Goal: Answer question/provide support: Share knowledge or assist other users

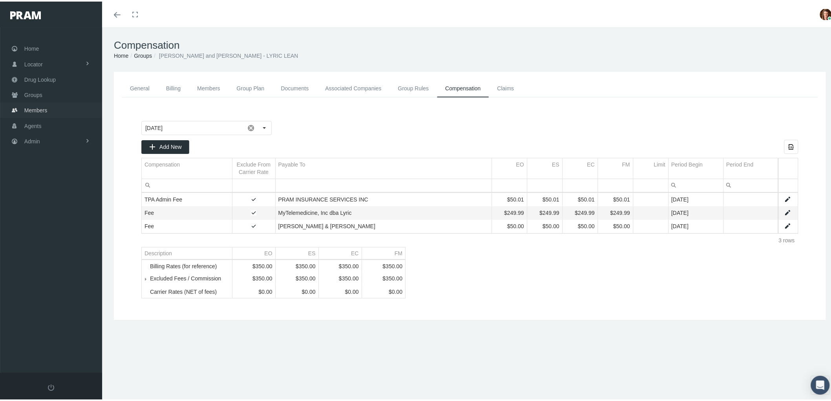
click at [41, 109] on span "Members" at bounding box center [35, 108] width 23 height 15
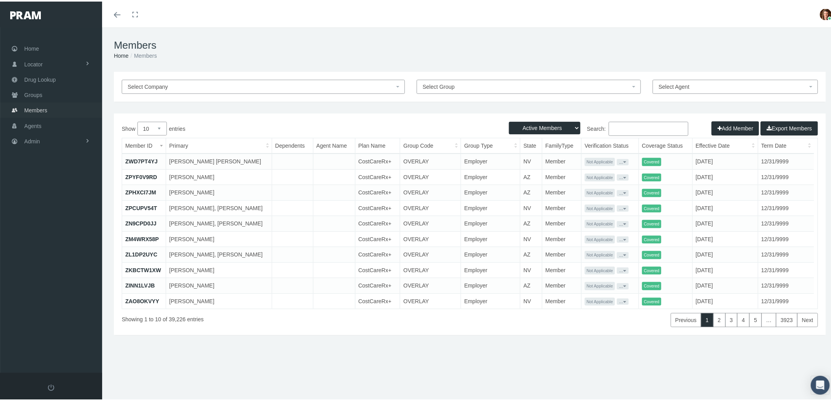
drag, startPoint x: 60, startPoint y: 105, endPoint x: 121, endPoint y: 111, distance: 61.2
click at [60, 105] on link "Members" at bounding box center [51, 108] width 102 height 15
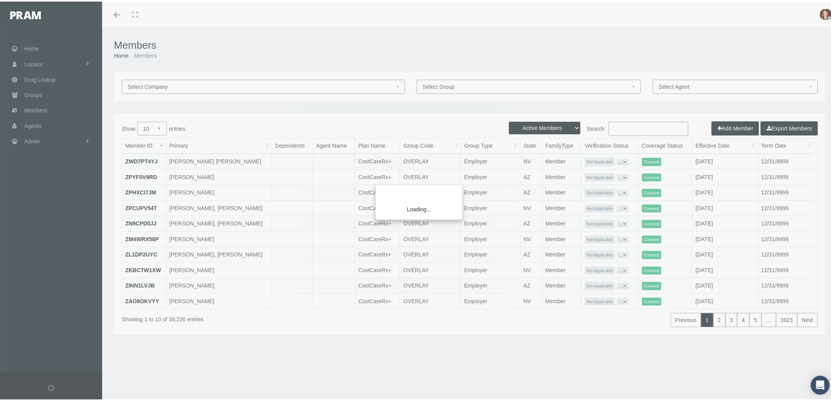
click at [629, 128] on div "Loading..." at bounding box center [415, 200] width 831 height 401
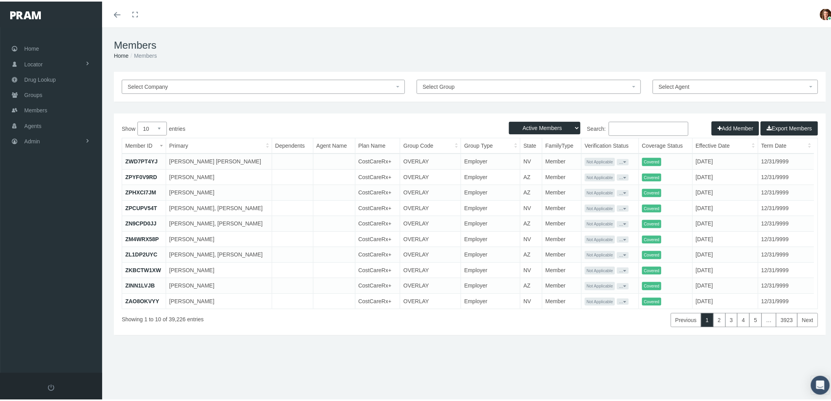
click at [629, 122] on input "Search:" at bounding box center [649, 127] width 80 height 14
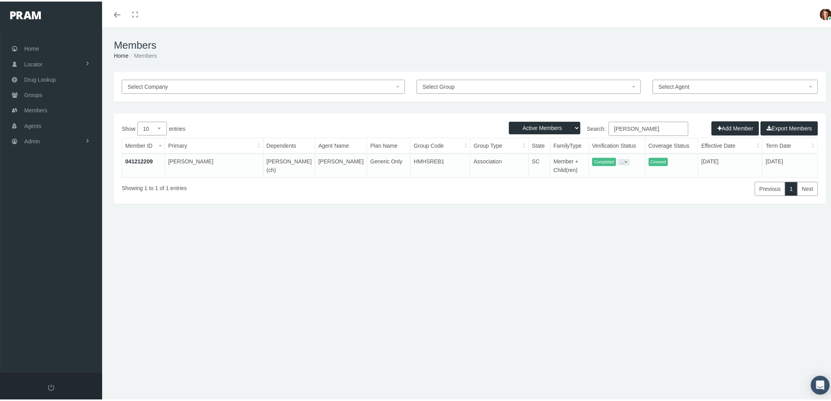
type input "scottie vanhook"
click at [134, 157] on link "041212209" at bounding box center [139, 160] width 28 height 6
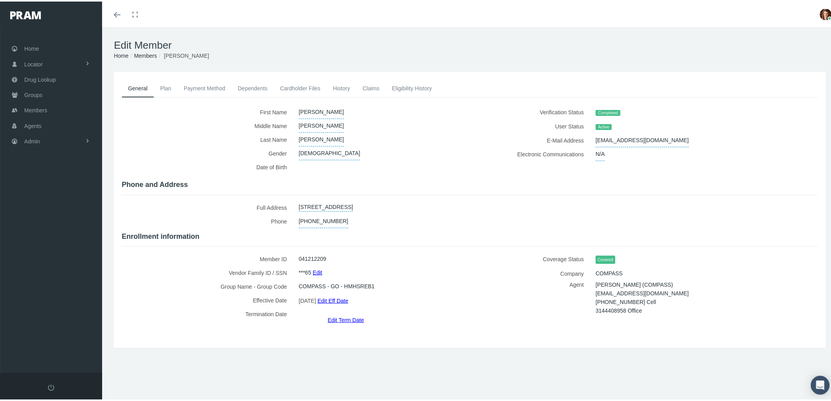
click at [209, 88] on link "Payment Method" at bounding box center [205, 86] width 54 height 17
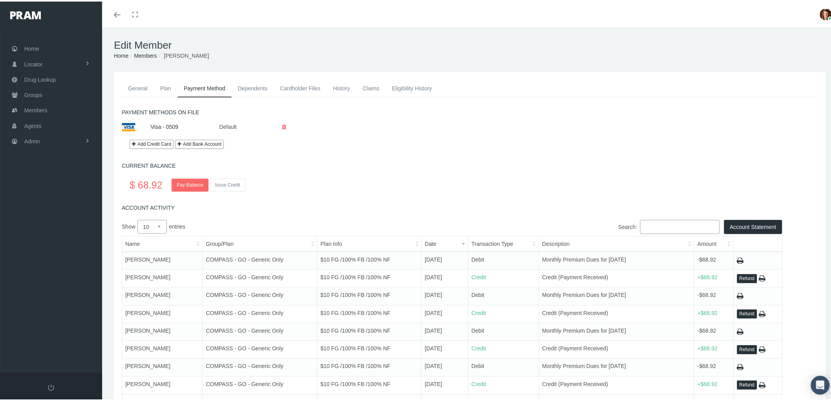
click at [368, 88] on link "Claims" at bounding box center [370, 86] width 29 height 17
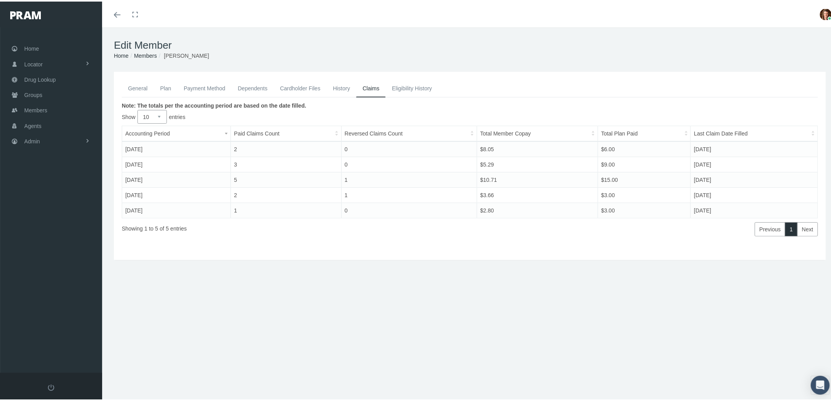
click at [348, 85] on link "History" at bounding box center [342, 86] width 30 height 17
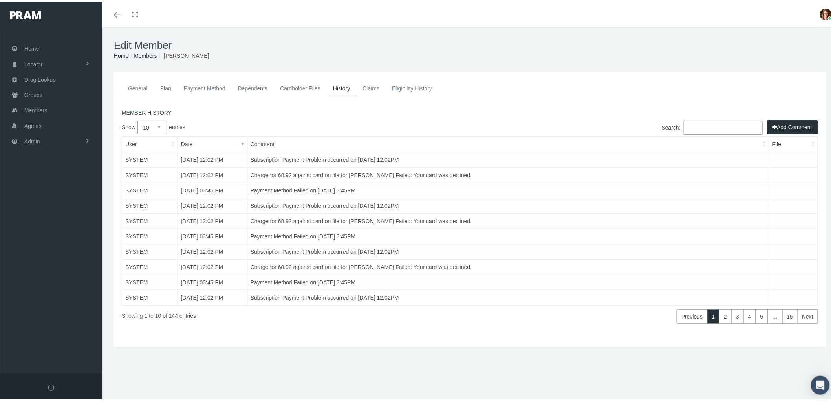
click at [161, 127] on select "10 25 50 100" at bounding box center [152, 126] width 29 height 14
click at [138, 119] on select "10 25 50 100" at bounding box center [152, 126] width 29 height 14
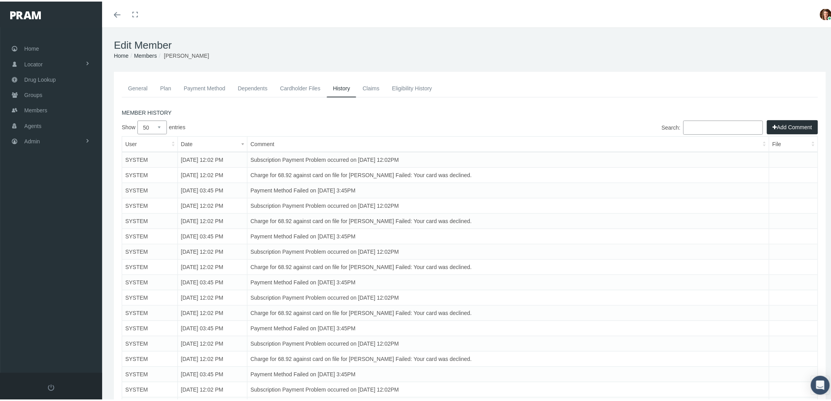
click at [162, 128] on select "10 25 50 100" at bounding box center [152, 126] width 29 height 14
select select "100"
click at [138, 119] on select "10 25 50 100" at bounding box center [152, 126] width 29 height 14
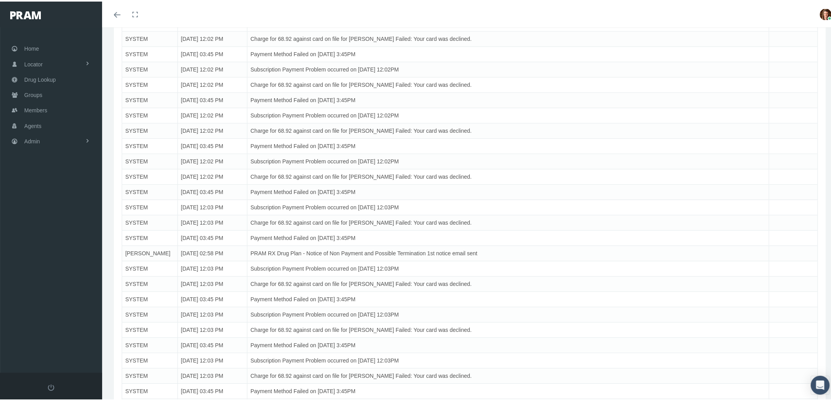
scroll to position [829, 0]
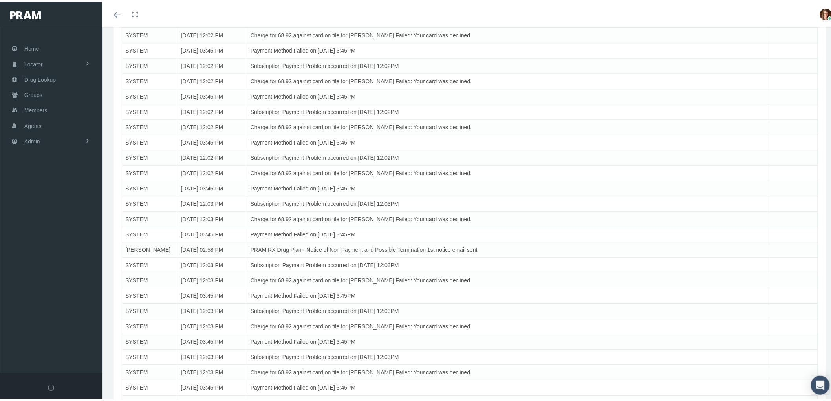
drag, startPoint x: 488, startPoint y: 249, endPoint x: 242, endPoint y: 252, distance: 245.2
click at [242, 252] on tr "Erin Fraley 09/05/2025 02:58 PM PRAM RX Drug Plan - Notice of Non Payment and P…" at bounding box center [470, 248] width 696 height 15
copy tr "PRAM RX Drug Plan - Notice of Non Payment and Possible Termination 1st notice e…"
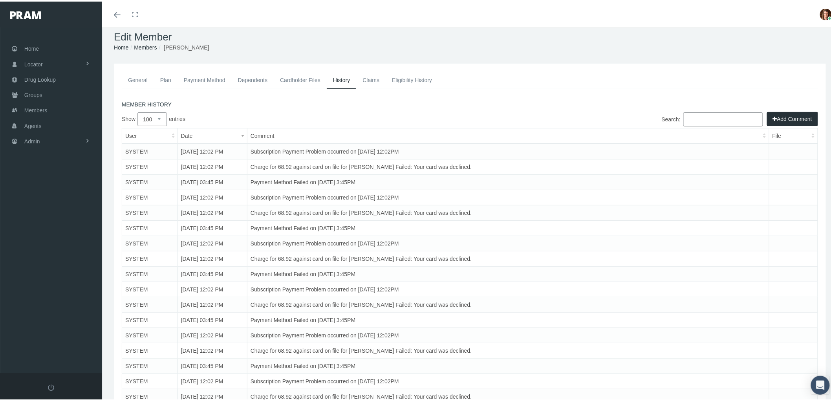
scroll to position [0, 0]
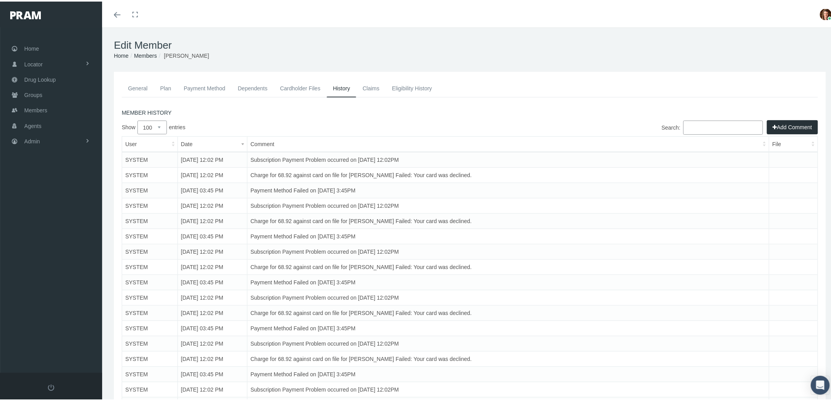
click at [781, 123] on button "Add Comment" at bounding box center [792, 126] width 51 height 14
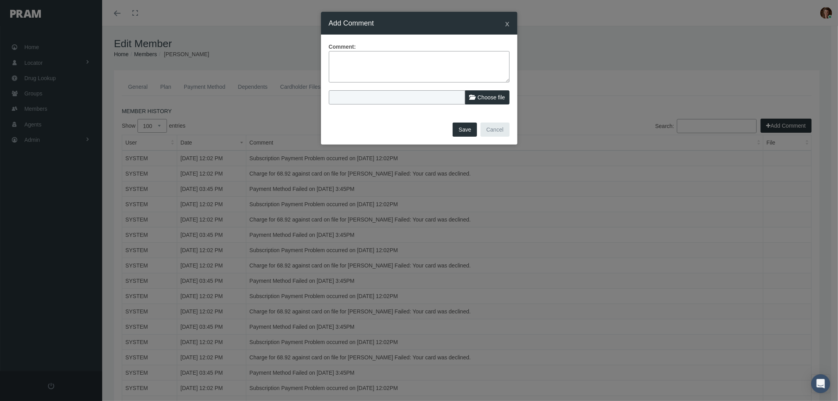
click at [363, 65] on textarea at bounding box center [419, 66] width 181 height 31
paste textarea "PRAM RX Drug Plan - Notice of Non Payment and Possible Termination 1st notice e…"
click at [347, 57] on textarea "PRAM RX Drug Plan - Notice of Non Payment and Possible Termination 1st notice e…" at bounding box center [419, 66] width 181 height 31
click at [390, 58] on textarea "PRAM RX Drug Plan - Notice of Non Payment and Possible Termination 1st notice e…" at bounding box center [419, 66] width 181 height 31
click at [388, 66] on textarea "PRAM RX Drug Plan - FINAL Notice of Non Payment and Possible Termination 1st no…" at bounding box center [419, 66] width 181 height 31
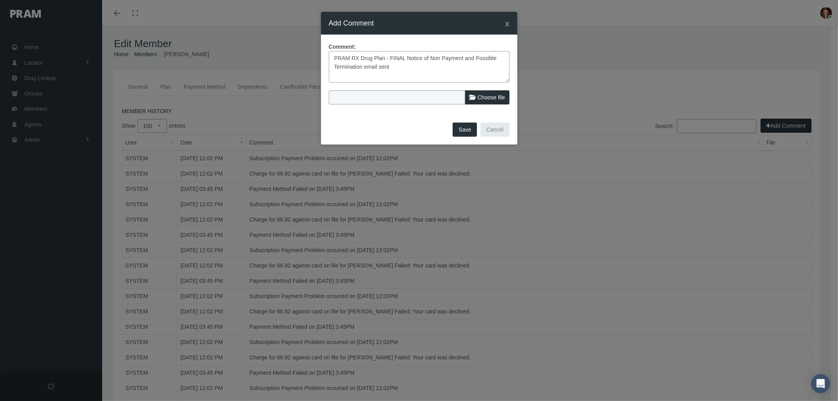
click at [390, 66] on textarea "PRAM RX Drug Plan - FINAL Notice of Non Payment and Possible Termination email …" at bounding box center [419, 66] width 181 height 31
type textarea "PRAM RX Drug Plan - FINAL Notice of Non Payment and Possible Termination email …"
click at [464, 128] on button "Save" at bounding box center [465, 130] width 24 height 14
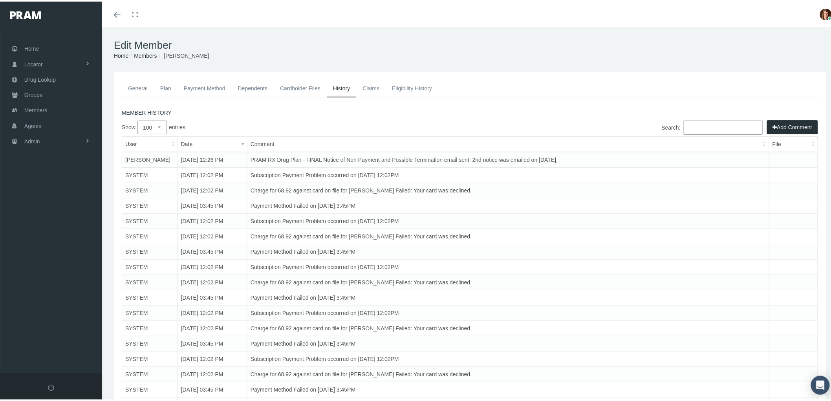
click at [131, 85] on link "General" at bounding box center [138, 86] width 32 height 17
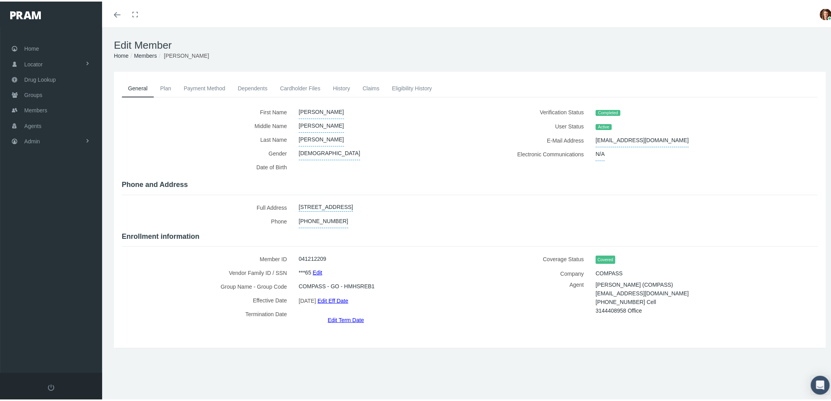
click at [209, 84] on link "Payment Method" at bounding box center [205, 86] width 54 height 17
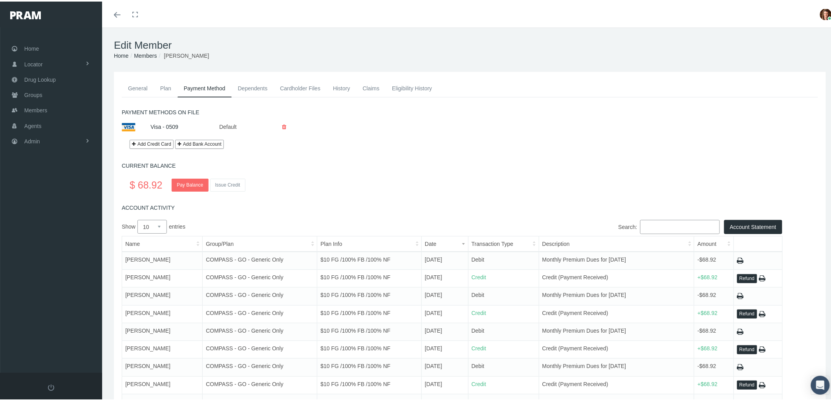
drag, startPoint x: 163, startPoint y: 83, endPoint x: 138, endPoint y: 86, distance: 25.3
click at [163, 83] on link "Plan" at bounding box center [166, 86] width 24 height 17
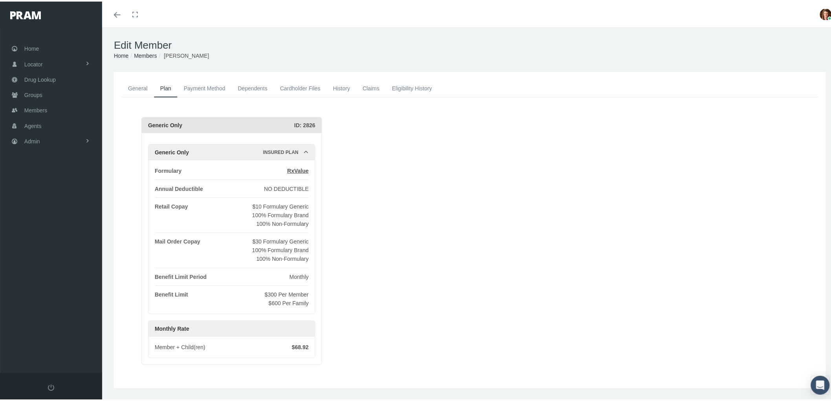
click at [131, 85] on link "General" at bounding box center [138, 86] width 32 height 17
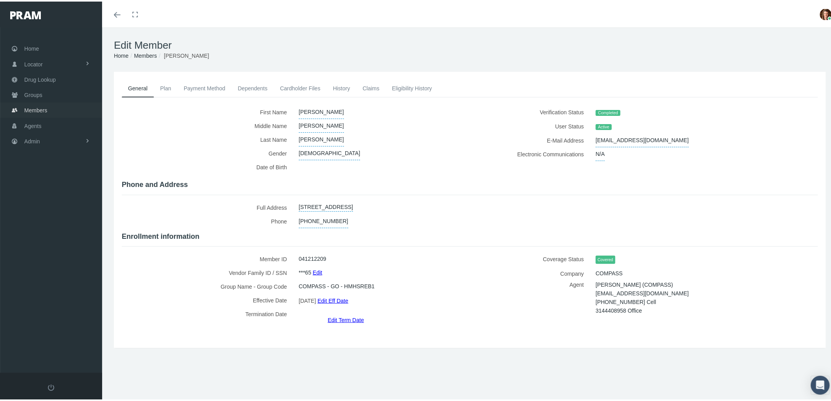
click at [29, 108] on span "Members" at bounding box center [35, 108] width 23 height 15
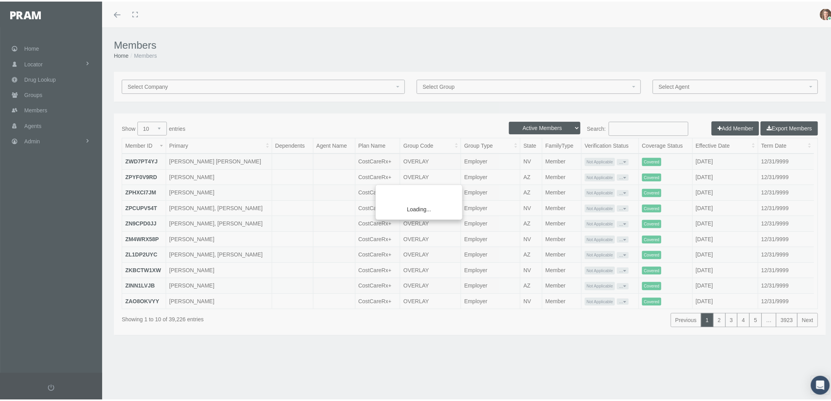
click at [610, 130] on div "Loading..." at bounding box center [415, 200] width 831 height 401
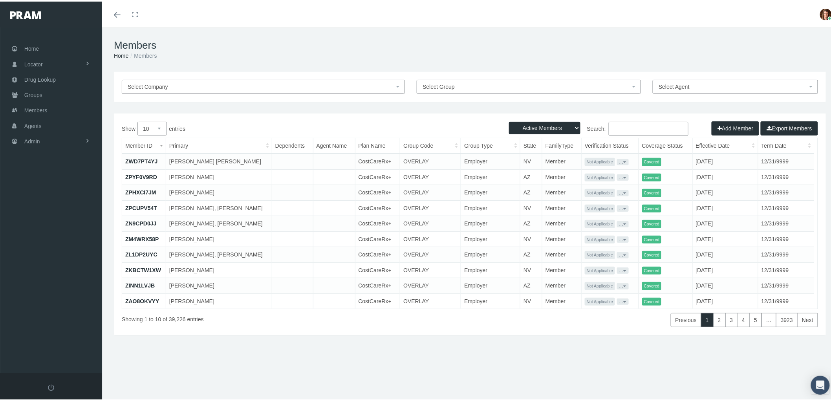
click at [614, 127] on input "Search:" at bounding box center [649, 127] width 80 height 14
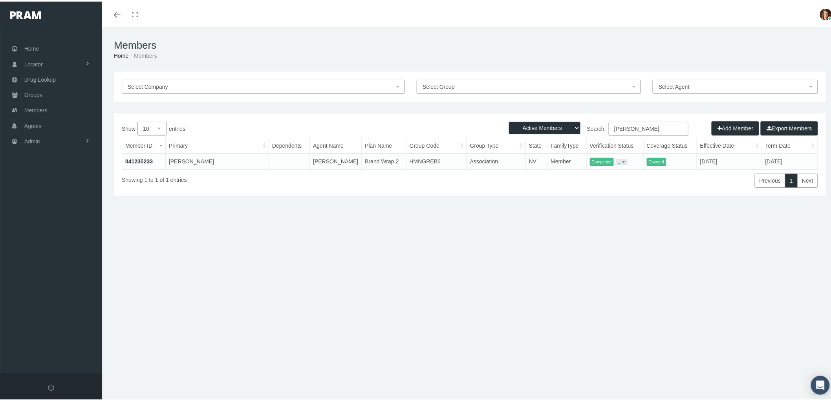
type input "shannon giordano"
click at [133, 159] on link "041235233" at bounding box center [139, 160] width 28 height 6
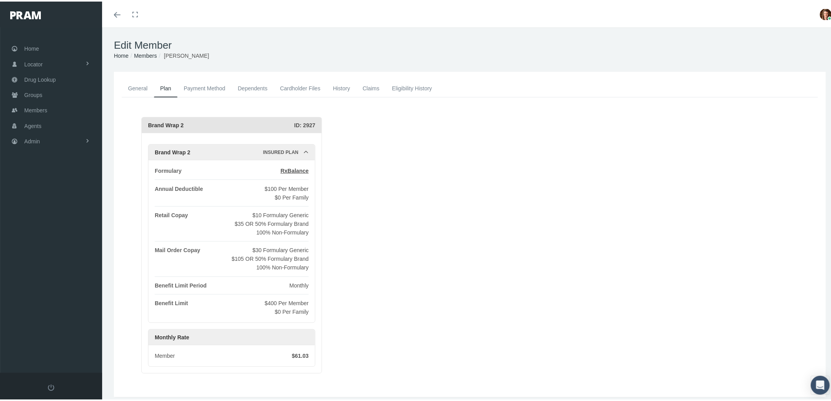
click at [218, 87] on link "Payment Method" at bounding box center [205, 86] width 54 height 17
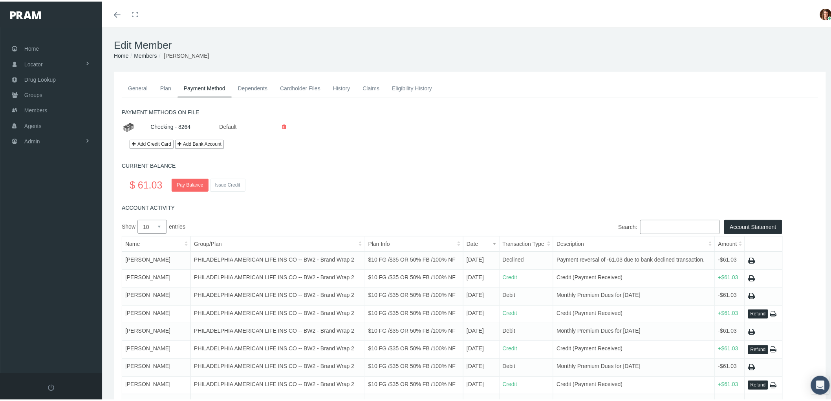
click at [339, 90] on link "History" at bounding box center [342, 86] width 30 height 17
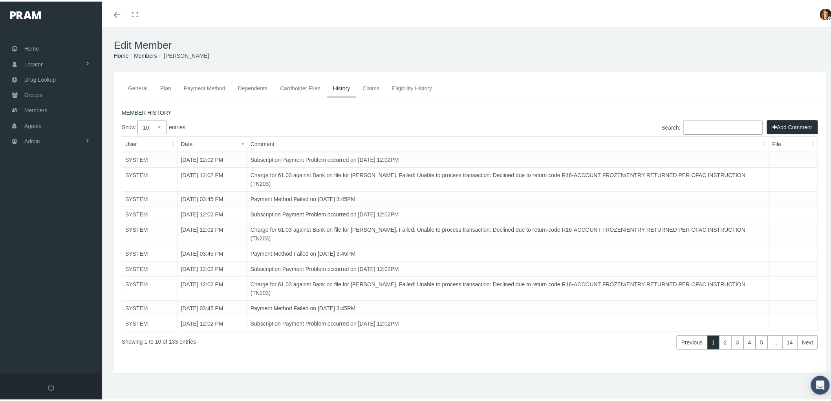
click at [376, 89] on link "Claims" at bounding box center [370, 86] width 29 height 17
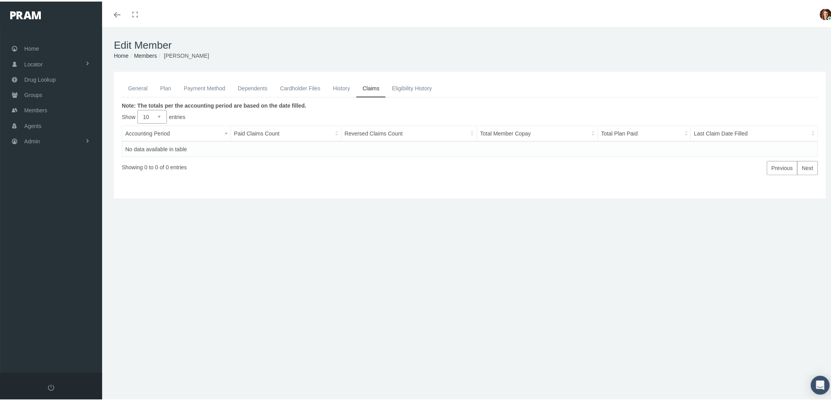
click at [199, 88] on link "Payment Method" at bounding box center [205, 86] width 54 height 17
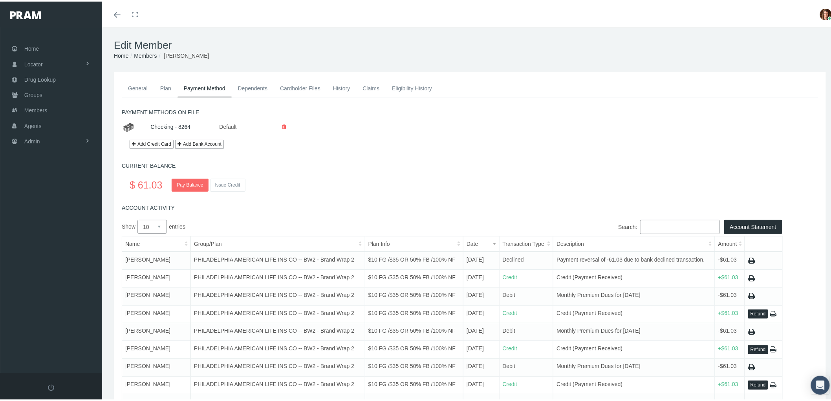
click at [127, 86] on link "General" at bounding box center [138, 86] width 32 height 17
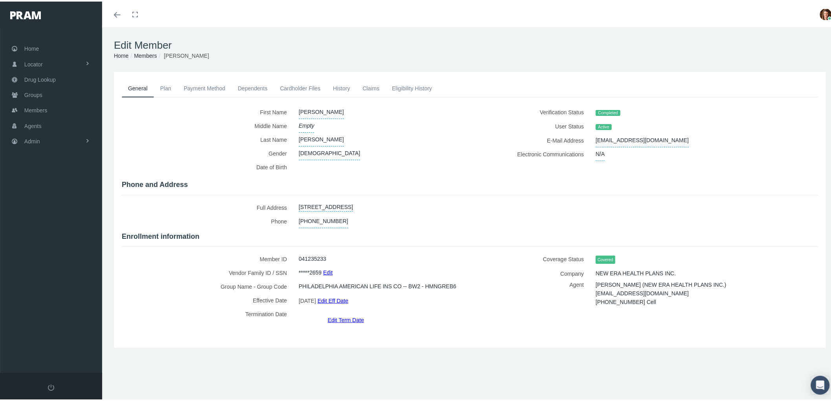
click at [214, 87] on link "Payment Method" at bounding box center [205, 86] width 54 height 17
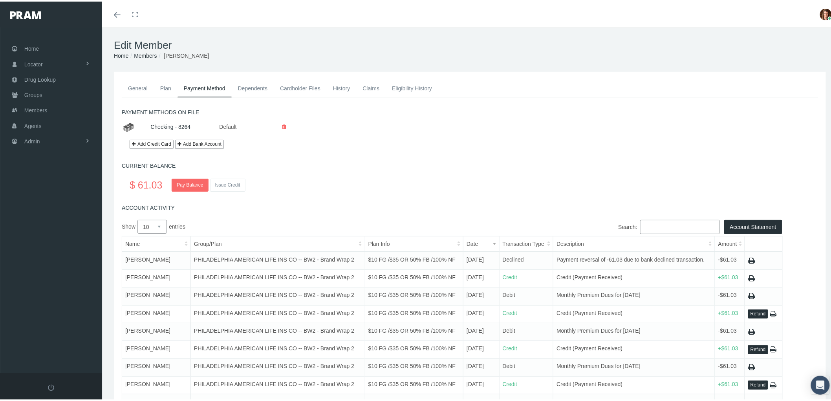
click at [369, 88] on link "Claims" at bounding box center [370, 86] width 29 height 17
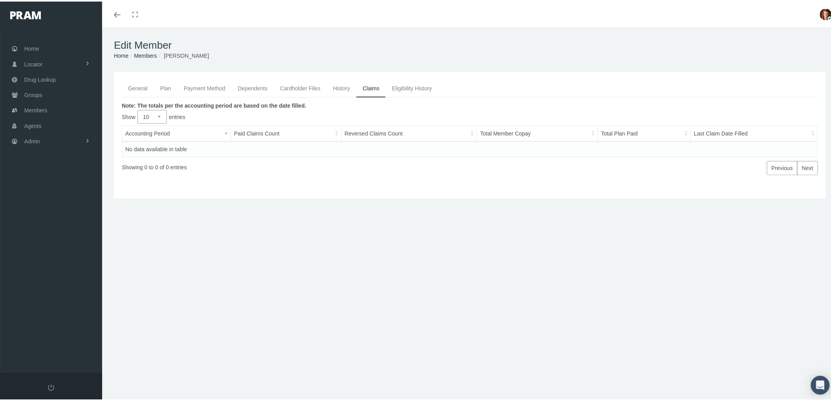
click at [412, 85] on link "Eligibility History" at bounding box center [412, 86] width 53 height 17
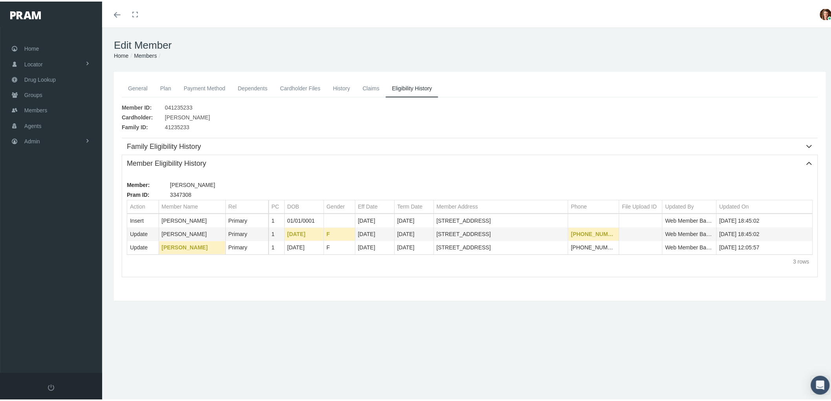
click at [339, 86] on link "History" at bounding box center [342, 86] width 30 height 17
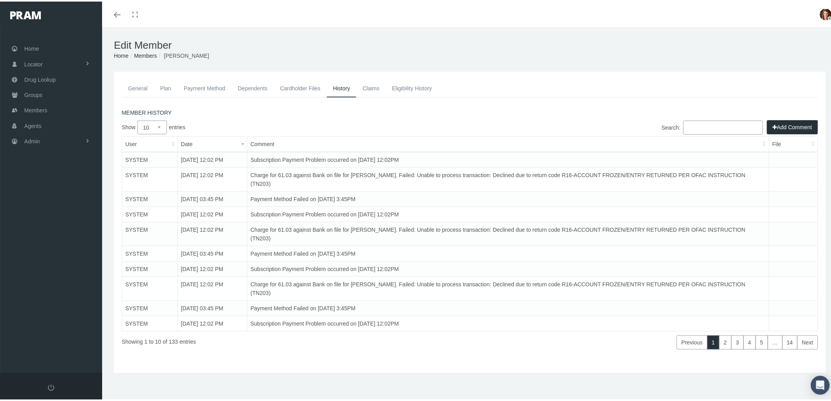
click at [160, 123] on select "10 25 50 100" at bounding box center [152, 126] width 29 height 14
select select "100"
click at [138, 119] on select "10 25 50 100" at bounding box center [152, 126] width 29 height 14
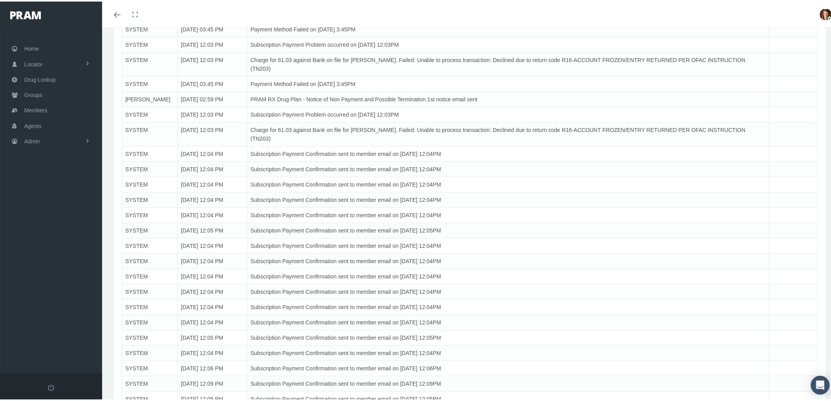
scroll to position [1179, 0]
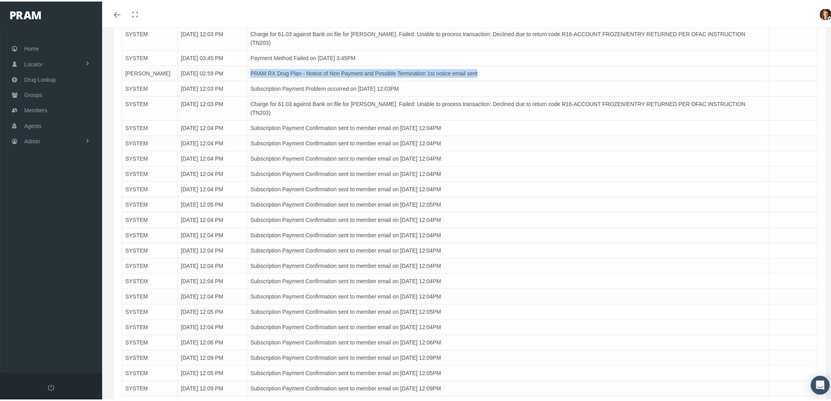
drag, startPoint x: 480, startPoint y: 73, endPoint x: 246, endPoint y: 75, distance: 233.8
click at [247, 75] on td "PRAM RX Drug Plan - Notice of Non Payment and Possible Termination 1st notice e…" at bounding box center [508, 71] width 522 height 15
copy td "PRAM RX Drug Plan - Notice of Non Payment and Possible Termination 1st notice e…"
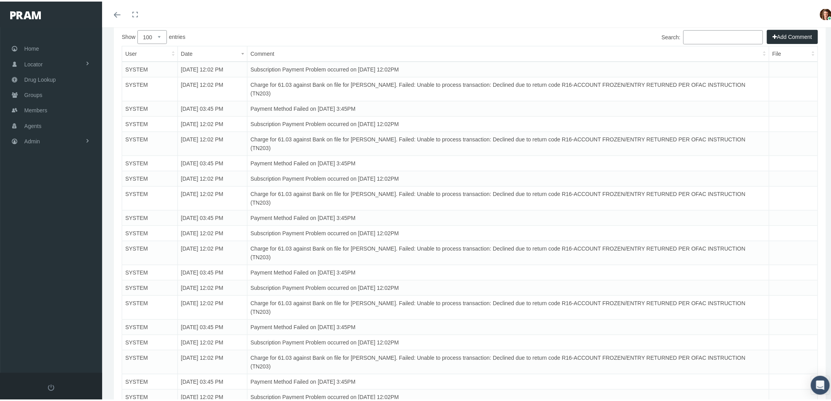
scroll to position [0, 0]
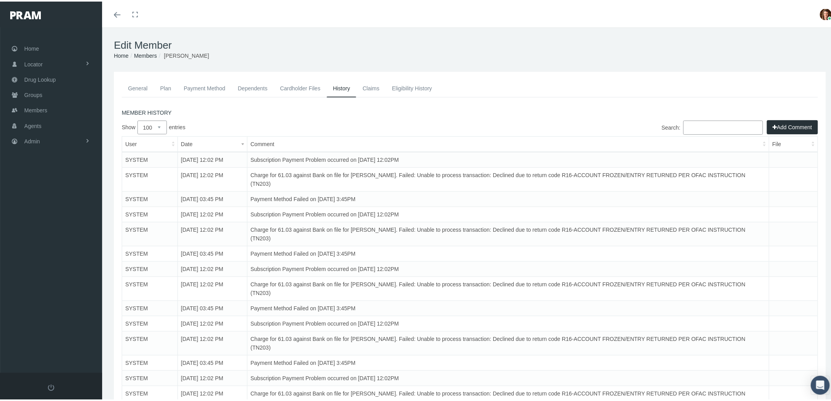
click at [792, 120] on button "Add Comment" at bounding box center [792, 126] width 51 height 14
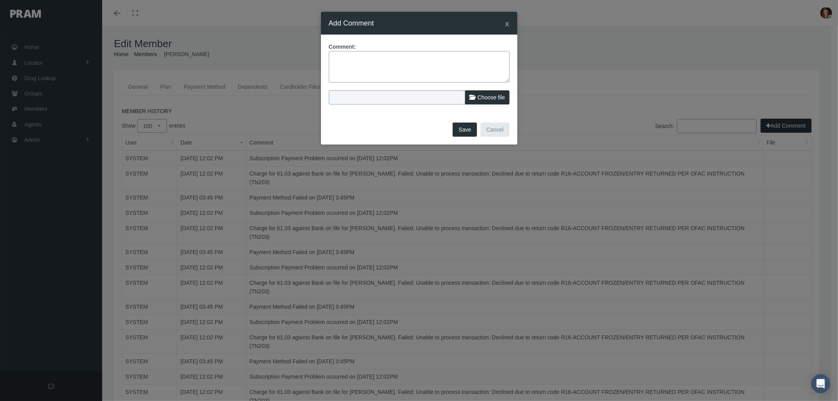
click at [377, 61] on textarea at bounding box center [419, 66] width 181 height 31
paste textarea "PRAM RX Drug Plan - Notice of Non Payment and Possible Termination 1st notice e…"
click at [392, 56] on textarea "PRAM RX Drug Plan - Notice of Non Payment and Possible Termination 1st notice e…" at bounding box center [419, 66] width 181 height 31
click at [372, 66] on textarea "PRAM RX Drug Plan - FINAL Notice of Non Payment and Possible Termination 1st no…" at bounding box center [419, 66] width 181 height 31
click at [411, 66] on textarea "PRAM RX Drug Plan - FINAL Notice of Non Payment and Possible Termination notice…" at bounding box center [419, 66] width 181 height 31
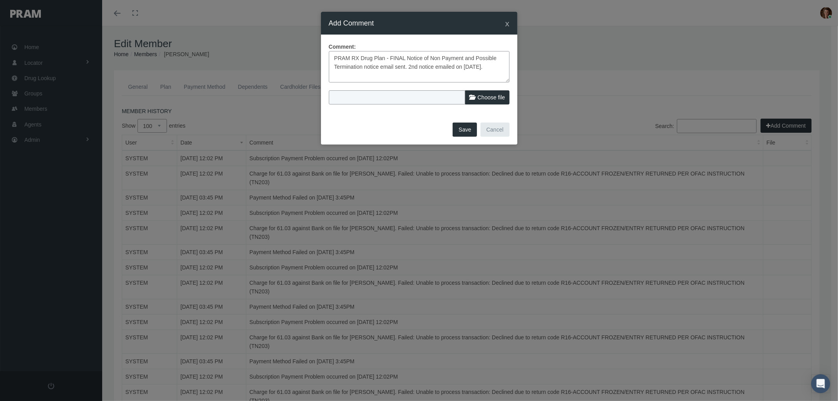
type textarea "PRAM RX Drug Plan - FINAL Notice of Non Payment and Possible Termination notice…"
click at [464, 127] on button "Save" at bounding box center [465, 130] width 24 height 14
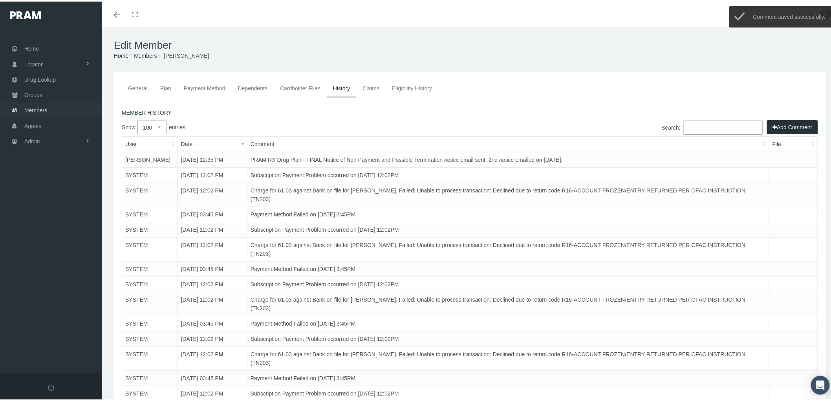
click at [39, 106] on span "Members" at bounding box center [35, 108] width 23 height 15
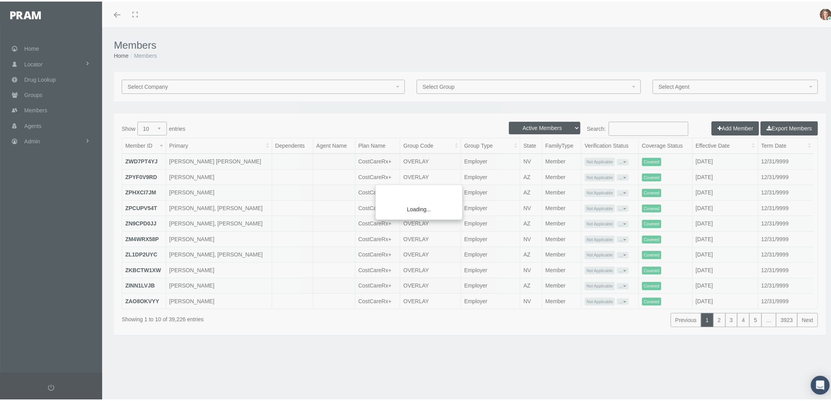
click at [622, 126] on div "Loading..." at bounding box center [415, 200] width 831 height 401
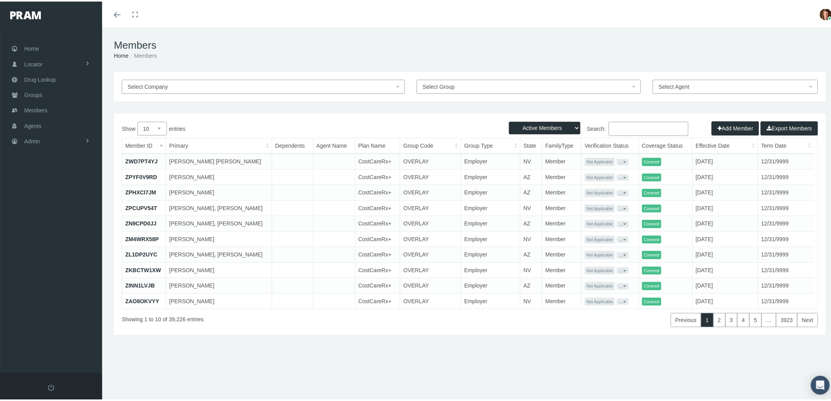
click at [621, 128] on input "Search:" at bounding box center [649, 127] width 80 height 14
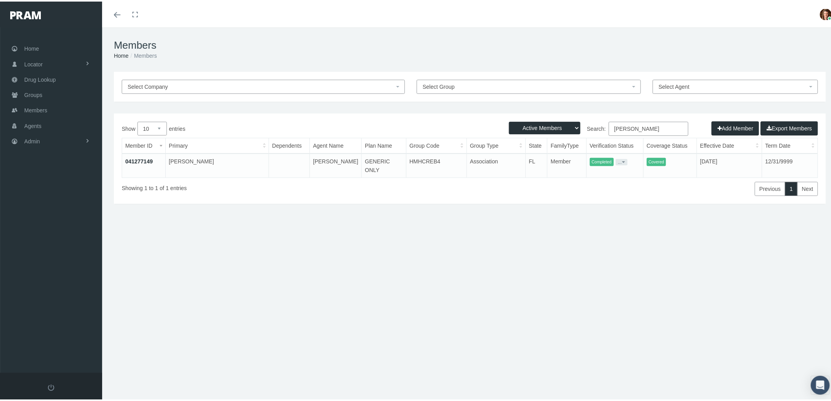
type input "[PERSON_NAME]"
click at [132, 159] on link "041277149" at bounding box center [139, 160] width 28 height 6
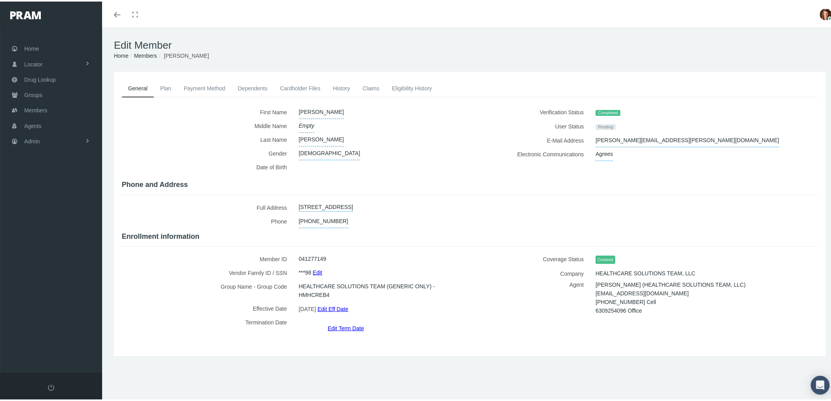
click at [207, 85] on link "Payment Method" at bounding box center [205, 86] width 54 height 17
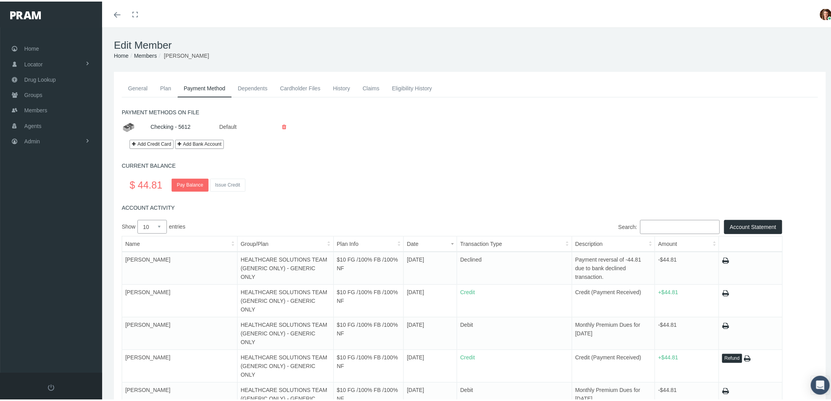
click at [343, 81] on link "History" at bounding box center [342, 86] width 30 height 17
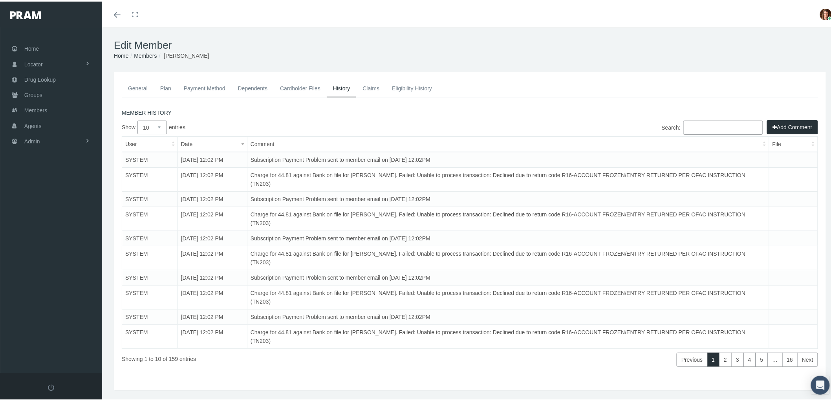
click at [163, 124] on select "10 25 50 100" at bounding box center [152, 126] width 29 height 14
select select "100"
click at [138, 119] on select "10 25 50 100" at bounding box center [152, 126] width 29 height 14
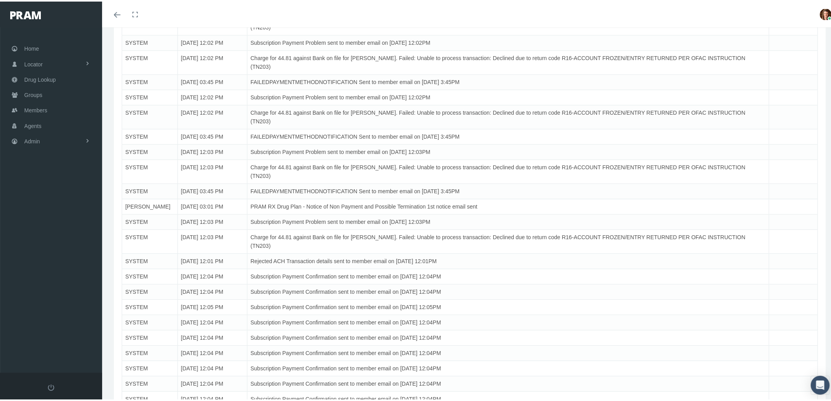
scroll to position [786, 0]
drag, startPoint x: 455, startPoint y: 204, endPoint x: 259, endPoint y: 208, distance: 196.1
click at [243, 207] on tr "Erin Fraley 09/05/2025 03:01 PM PRAM RX Drug Plan - Notice of Non Payment and P…" at bounding box center [470, 204] width 696 height 15
copy tr "PRAM RX Drug Plan - Notice of Non Payment and Possible Termination 1st notice e…"
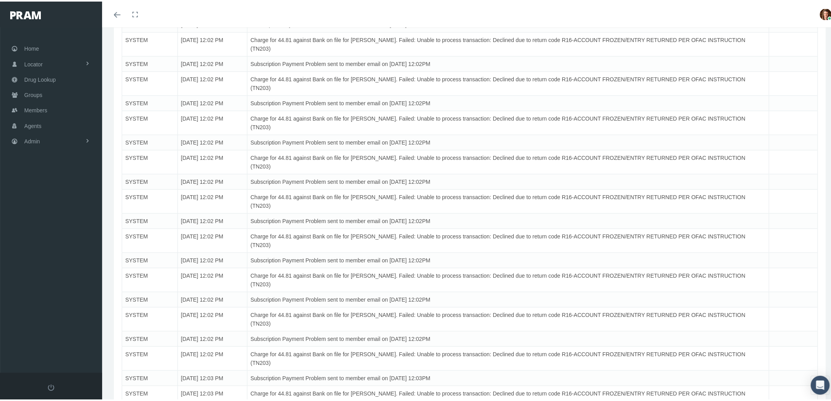
scroll to position [0, 0]
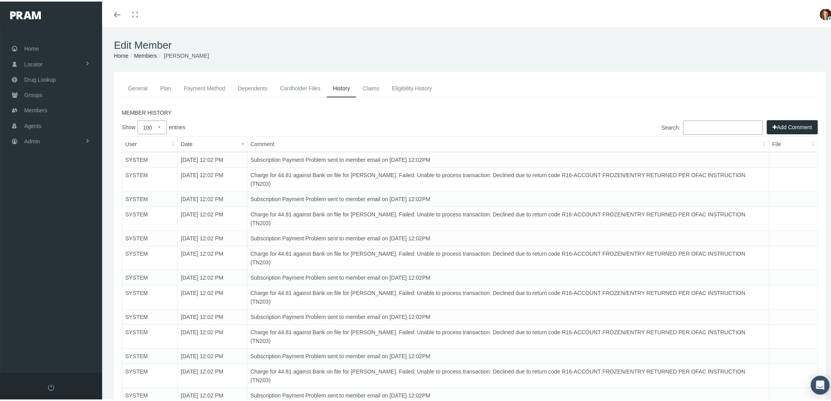
click at [779, 123] on button "Add Comment" at bounding box center [792, 126] width 51 height 14
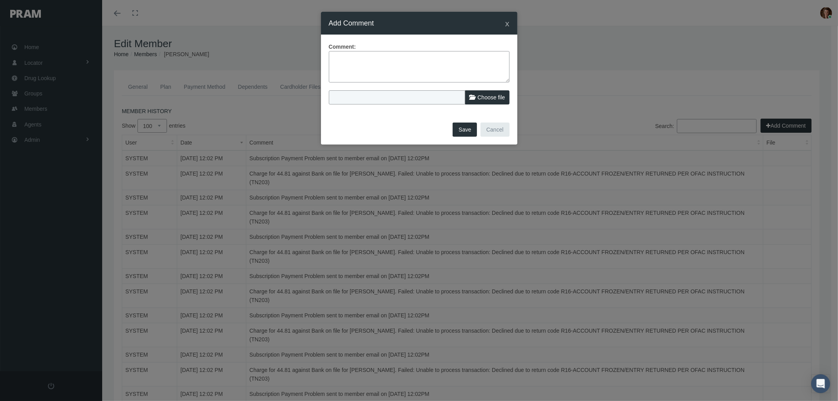
click at [361, 66] on textarea at bounding box center [419, 66] width 181 height 31
paste textarea "PRAM RX Drug Plan - Notice of Non Payment and Possible Termination 1st notice e…"
click at [348, 55] on textarea "PRAM RX Drug Plan - Notice of Non Payment and Possible Termination 1st notice e…" at bounding box center [419, 66] width 181 height 31
click at [391, 59] on textarea "PRAM RX Drug Plan - Notice of Non Payment and Possible Termination 1st notice e…" at bounding box center [419, 66] width 181 height 31
drag, startPoint x: 389, startPoint y: 67, endPoint x: 326, endPoint y: 70, distance: 62.9
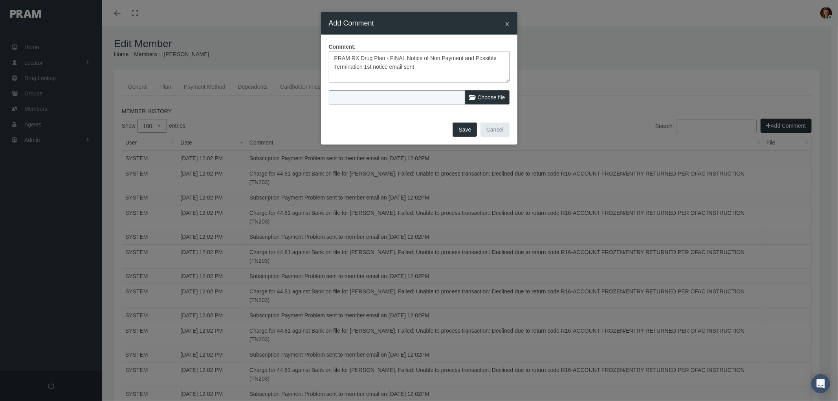
click at [326, 70] on div "Comment: PRAM RX Drug Plan - FINAL Notice of Non Payment and Possible Terminati…" at bounding box center [419, 78] width 196 height 86
click at [371, 67] on textarea "PRAM RX Drug Plan - FINAL Notice of Non Payment and Possible email sent" at bounding box center [419, 66] width 181 height 31
type textarea "PRAM RX Drug Plan - FINAL Notice of Non Payment and Possible email sent. 2nd no…"
click at [463, 131] on button "Save" at bounding box center [465, 130] width 24 height 14
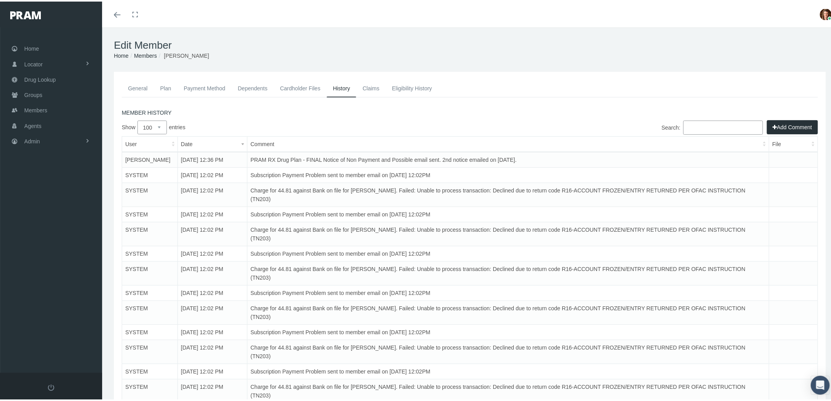
click at [205, 83] on link "Payment Method" at bounding box center [205, 86] width 54 height 17
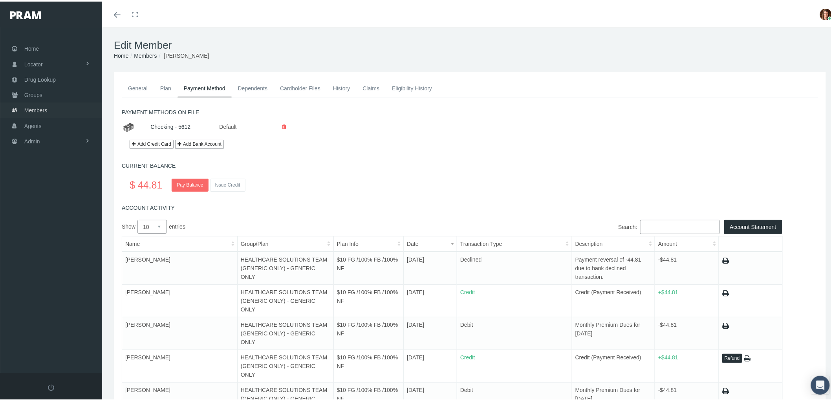
click at [42, 108] on span "Members" at bounding box center [35, 108] width 23 height 15
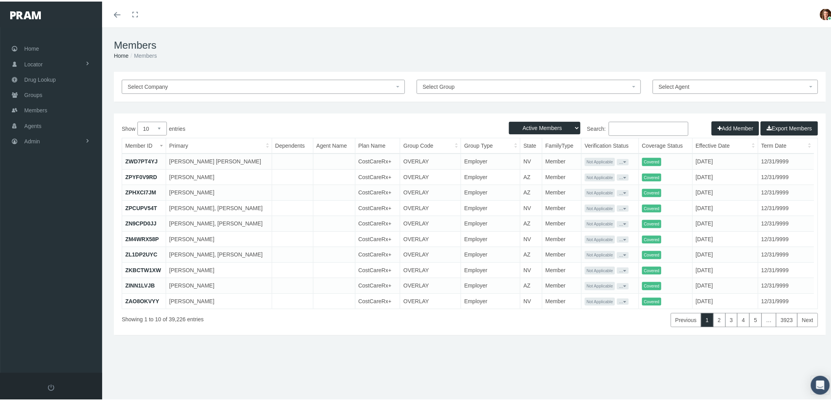
click at [635, 125] on input "Search:" at bounding box center [649, 127] width 80 height 14
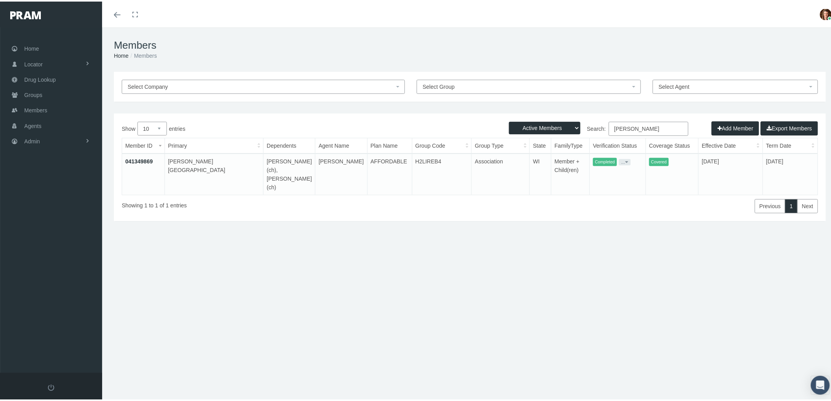
type input "belinda edwards"
click at [132, 159] on link "041349869" at bounding box center [139, 160] width 28 height 6
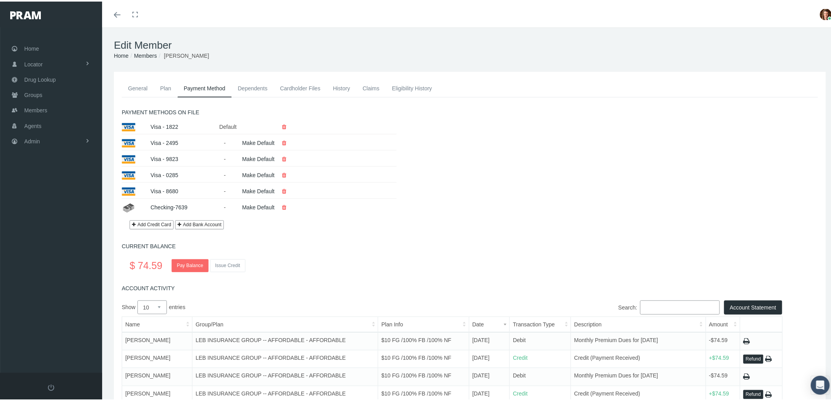
click at [207, 87] on link "Payment Method" at bounding box center [205, 87] width 54 height 18
click at [348, 89] on link "History" at bounding box center [342, 86] width 30 height 17
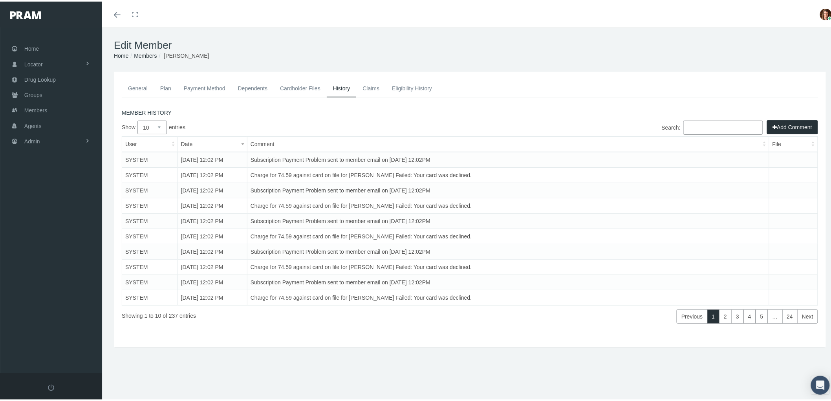
click at [161, 122] on select "10 25 50 100" at bounding box center [152, 126] width 29 height 14
select select "100"
click at [138, 119] on select "10 25 50 100" at bounding box center [152, 126] width 29 height 14
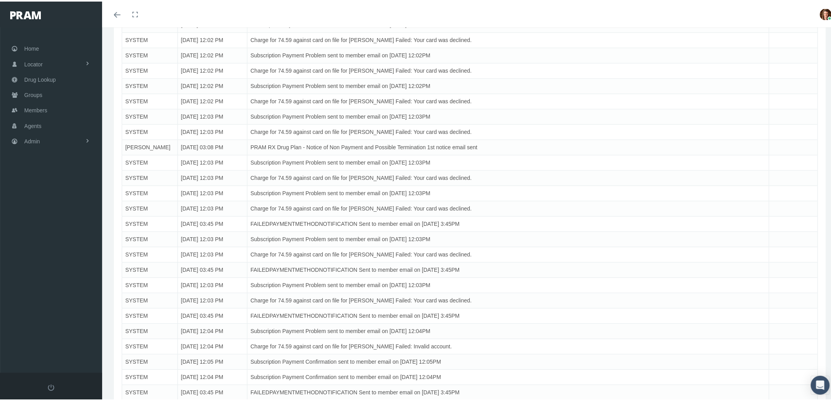
scroll to position [611, 0]
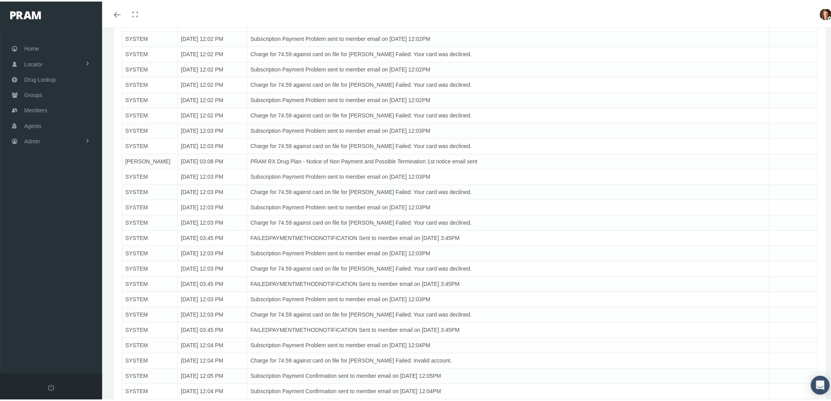
drag, startPoint x: 505, startPoint y: 160, endPoint x: 244, endPoint y: 161, distance: 260.9
click at [244, 161] on tr "[PERSON_NAME] [DATE] 03:08 PM PRAM RX Drug Plan - Notice of Non Payment and Pos…" at bounding box center [470, 160] width 696 height 15
copy tr "PRAM RX Drug Plan - Notice of Non Payment and Possible Termination 1st notice e…"
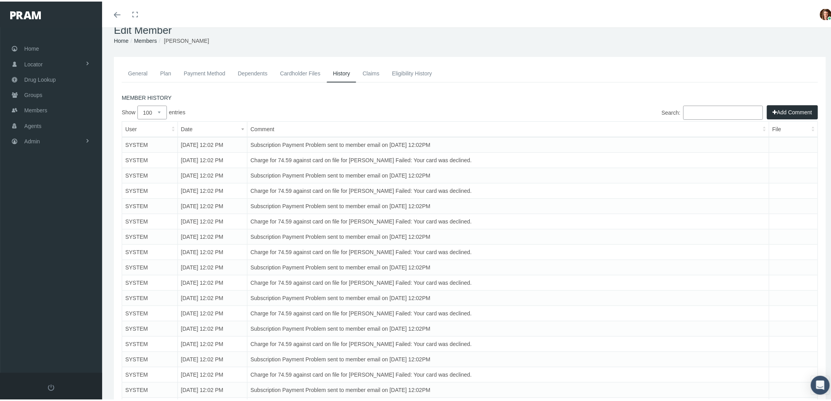
scroll to position [0, 0]
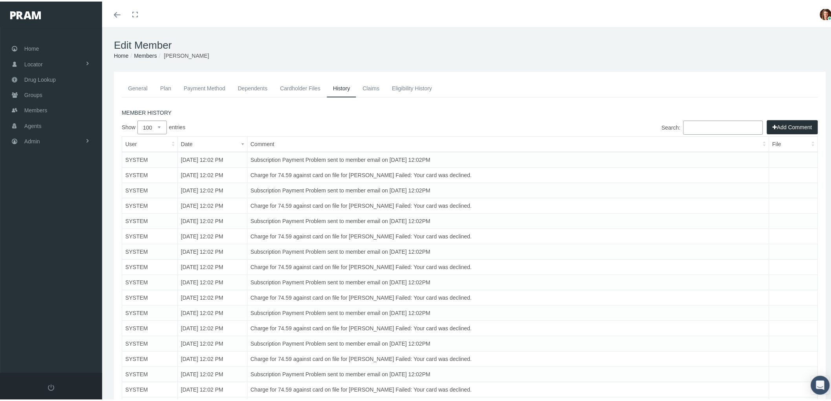
click at [780, 122] on button "Add Comment" at bounding box center [792, 126] width 51 height 14
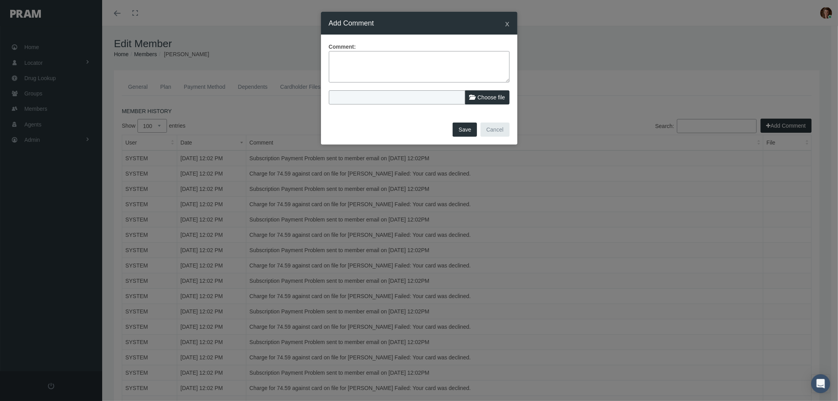
click at [379, 72] on textarea at bounding box center [419, 66] width 181 height 31
paste textarea "PRAM RX Drug Plan - Notice of Non Payment and Possible Termination 1st notice e…"
click at [344, 59] on textarea "PRAM RX Drug Plan - Notice of Non Payment and Possible Termination 1st notice e…" at bounding box center [419, 66] width 181 height 31
click at [390, 53] on textarea "PRAM RX Drug Plan - Notice of Non Payment and Possible Termination 1st notice e…" at bounding box center [419, 66] width 181 height 31
click at [389, 66] on textarea "PRAM RX Drug Plan - FINAL Notice of Non Payment and Possible Termination 1st no…" at bounding box center [419, 66] width 181 height 31
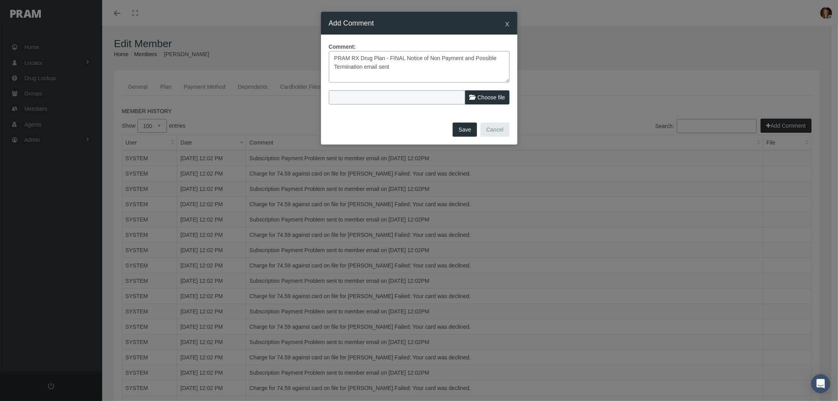
click at [389, 64] on textarea "PRAM RX Drug Plan - FINAL Notice of Non Payment and Possible Termination email …" at bounding box center [419, 66] width 181 height 31
type textarea "PRAM RX Drug Plan - FINAL Notice of Non Payment and Possible Termination email …"
click at [464, 128] on button "Save" at bounding box center [465, 130] width 24 height 14
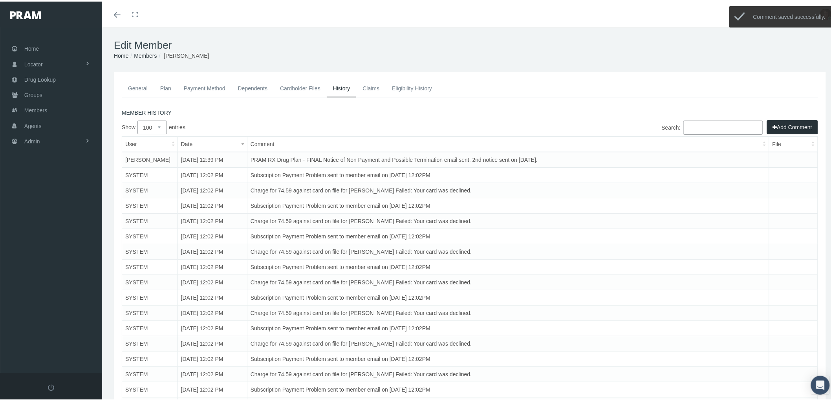
click at [371, 83] on link "Claims" at bounding box center [370, 86] width 29 height 17
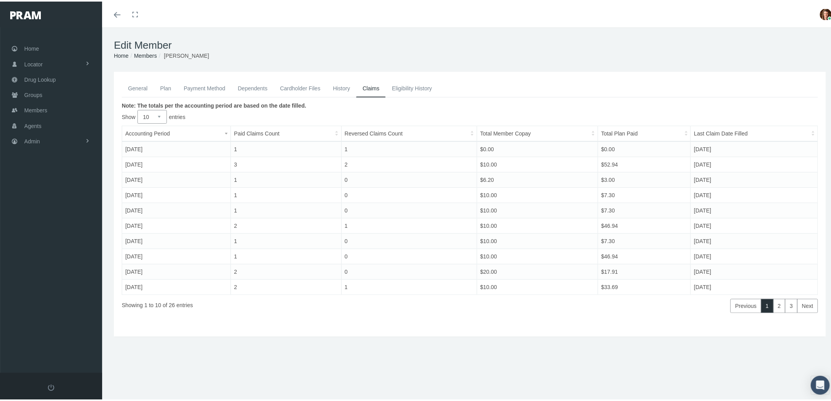
drag, startPoint x: 353, startPoint y: 88, endPoint x: 340, endPoint y: 96, distance: 15.2
click at [353, 88] on link "History" at bounding box center [342, 86] width 30 height 17
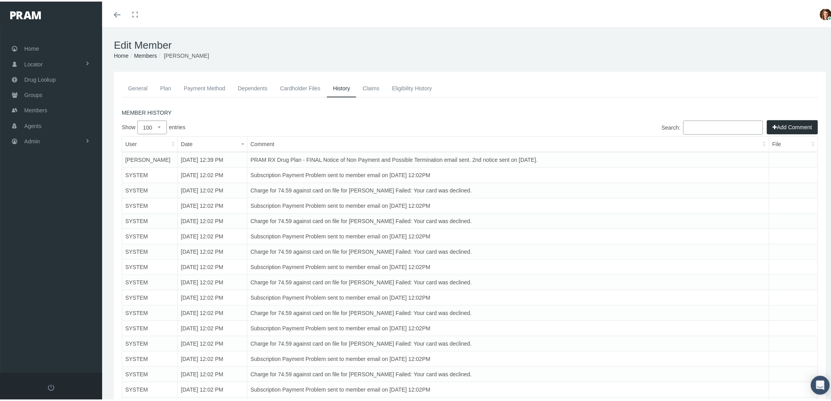
drag, startPoint x: 134, startPoint y: 79, endPoint x: 136, endPoint y: 88, distance: 8.6
click at [134, 80] on link "General" at bounding box center [138, 86] width 32 height 17
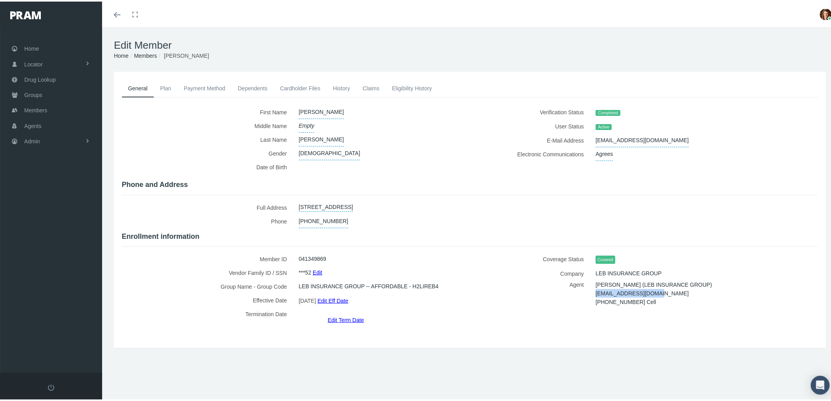
drag, startPoint x: 659, startPoint y: 288, endPoint x: 592, endPoint y: 288, distance: 67.2
click at [592, 288] on div "Sarah Leb (LEB INSURANCE GROUP) askforsarah@yahoo.com 920.552.4846 Cell" at bounding box center [690, 296] width 200 height 35
copy span "askforsarah@yahoo.com"
click at [214, 81] on link "Payment Method" at bounding box center [205, 86] width 54 height 17
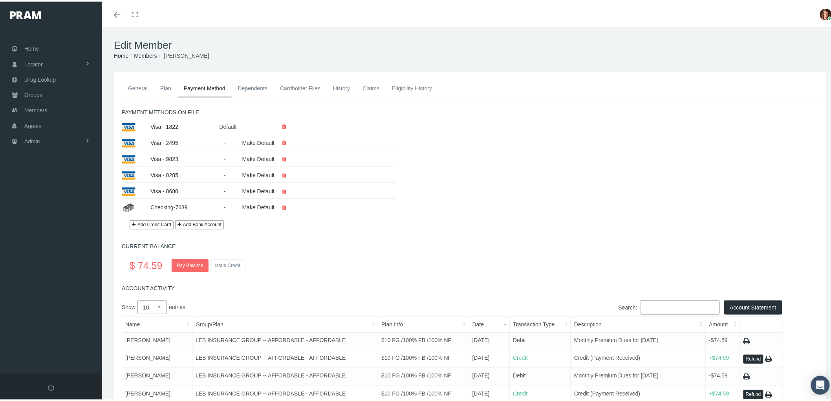
click at [442, 124] on div "No card or bank account is available. Visa - 1822 Default Make Default Visa - 2…" at bounding box center [470, 167] width 708 height 96
click at [333, 85] on link "History" at bounding box center [342, 86] width 30 height 17
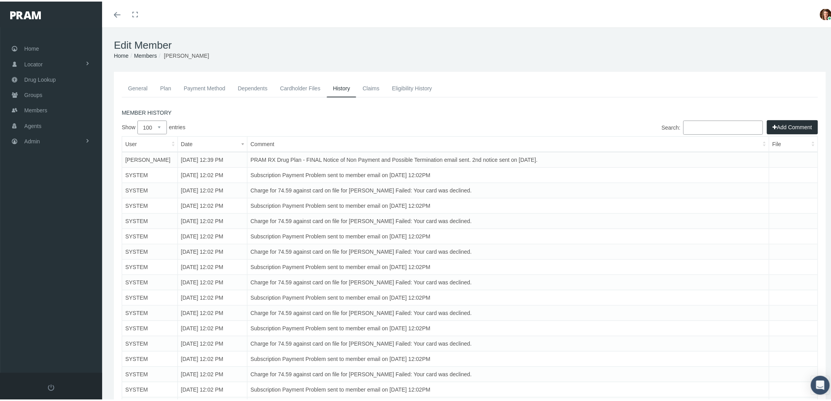
click at [197, 84] on link "Payment Method" at bounding box center [205, 86] width 54 height 17
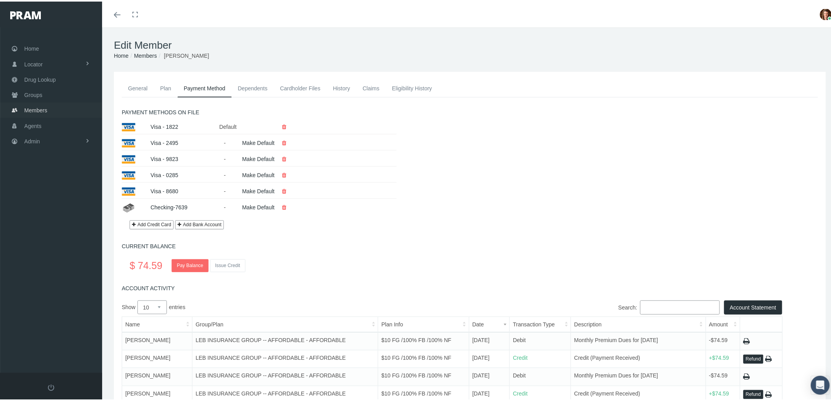
click at [28, 111] on span "Members" at bounding box center [35, 108] width 23 height 15
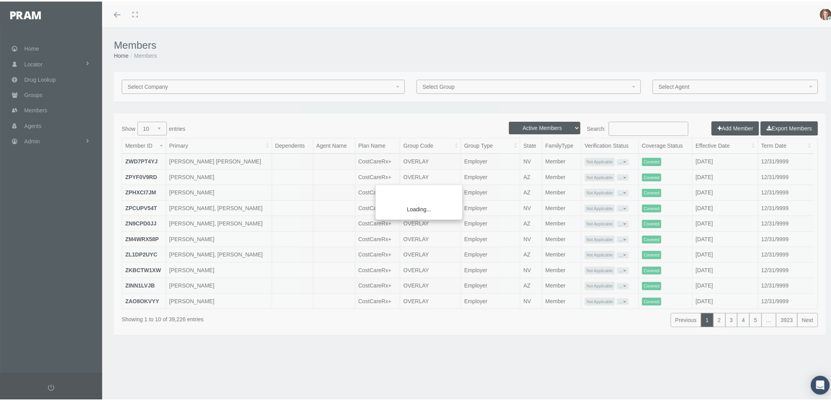
click at [621, 130] on div "Loading..." at bounding box center [415, 200] width 831 height 401
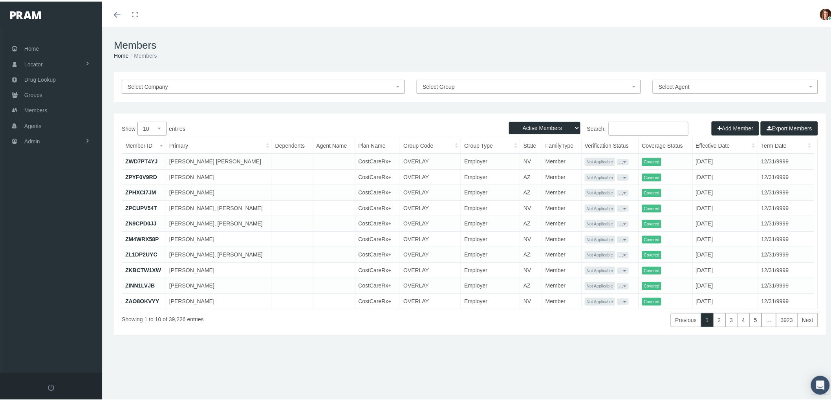
click at [629, 128] on input "Search:" at bounding box center [649, 127] width 80 height 14
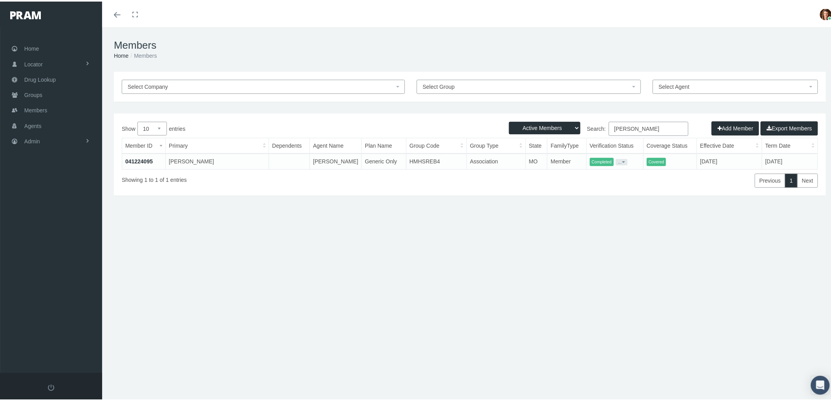
type input "[PERSON_NAME]"
click at [141, 158] on link "041224095" at bounding box center [139, 160] width 28 height 6
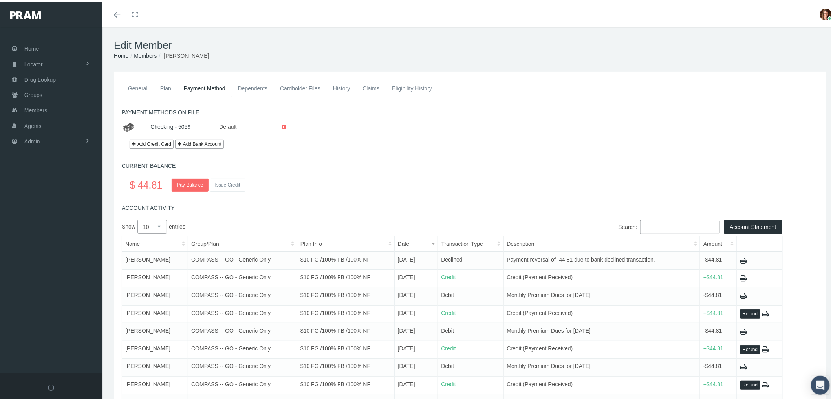
click at [372, 88] on link "Claims" at bounding box center [370, 86] width 29 height 17
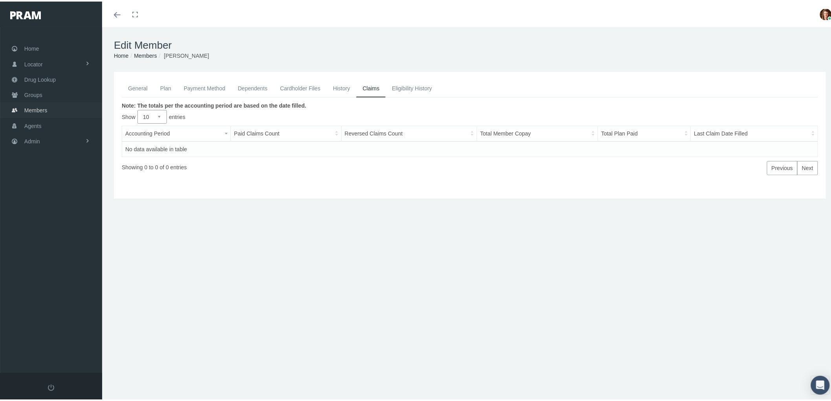
click at [46, 105] on span "Members" at bounding box center [35, 108] width 23 height 15
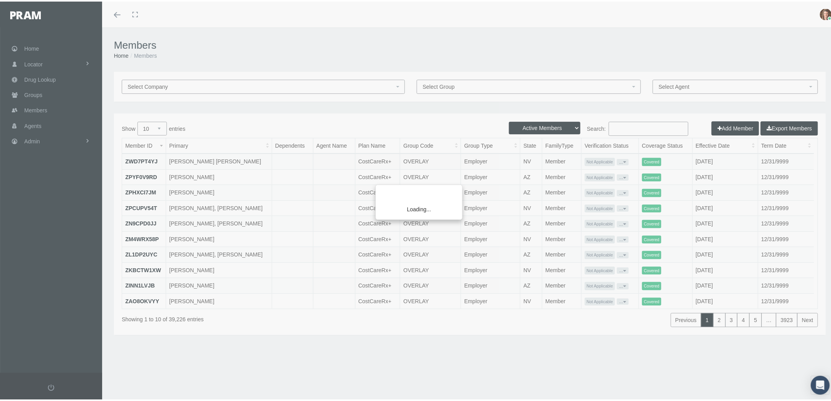
click at [631, 128] on div "Loading..." at bounding box center [415, 200] width 831 height 401
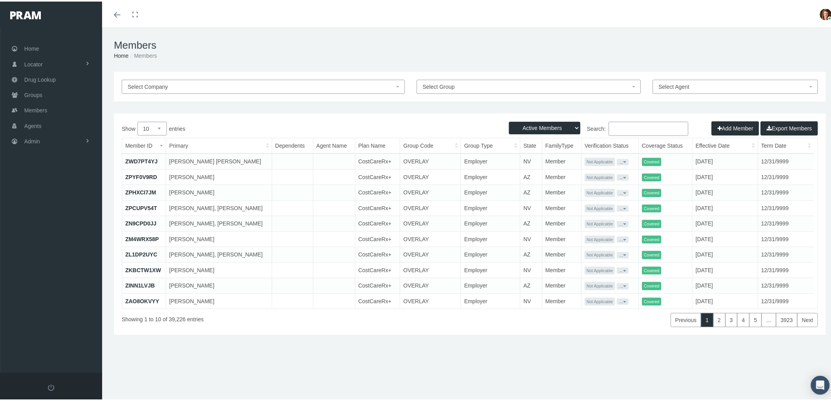
click at [615, 125] on input "Search:" at bounding box center [649, 127] width 80 height 14
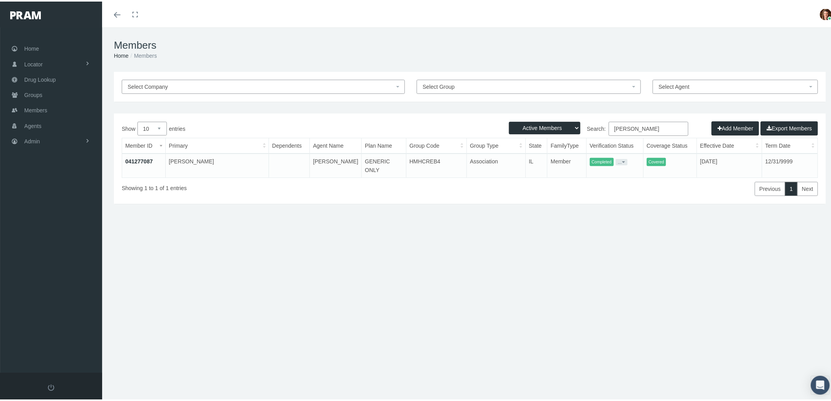
type input "donaven jaques"
click at [136, 154] on td "041277087" at bounding box center [143, 164] width 43 height 24
click at [134, 159] on link "041277087" at bounding box center [139, 160] width 28 height 6
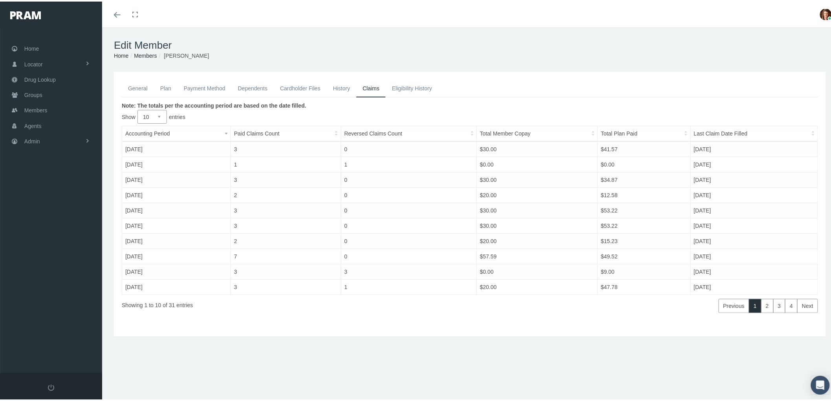
click at [207, 86] on link "Payment Method" at bounding box center [205, 86] width 54 height 17
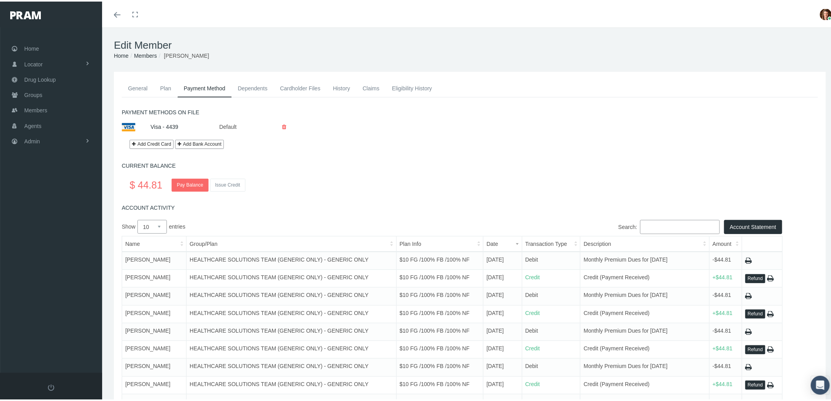
click at [501, 133] on div "No card or bank account is available. Visa - 4439 Default Make Default" at bounding box center [470, 127] width 708 height 16
